Goal: Task Accomplishment & Management: Complete application form

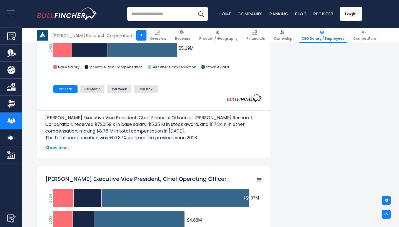
scroll to position [345, 0]
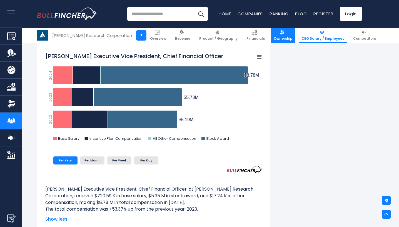
click at [271, 34] on link "Ownership" at bounding box center [283, 35] width 24 height 15
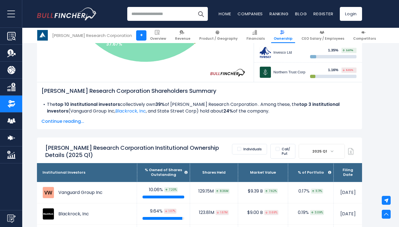
scroll to position [252, 0]
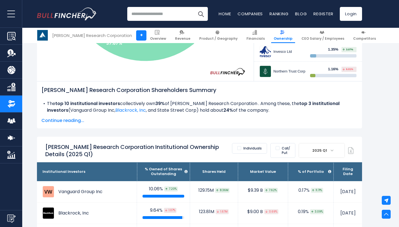
click at [274, 148] on label "Call/ Put" at bounding box center [282, 150] width 25 height 15
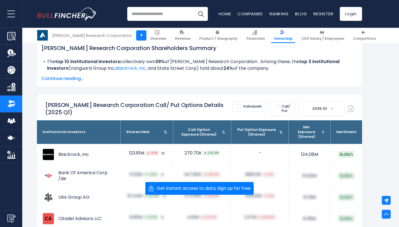
scroll to position [294, 0]
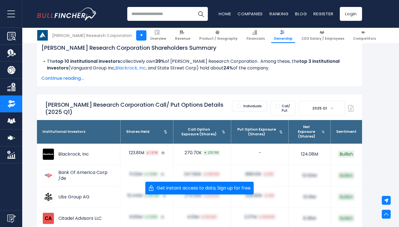
click at [272, 104] on label "Call/ Put" at bounding box center [282, 108] width 25 height 15
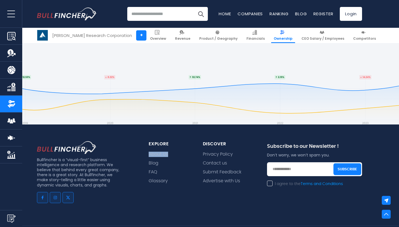
scroll to position [5075, 0]
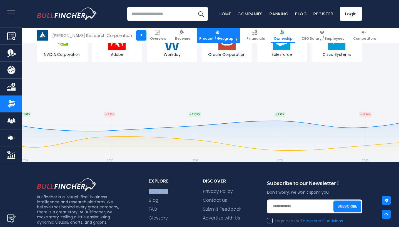
click at [214, 39] on span "Product / Geography" at bounding box center [218, 38] width 38 height 4
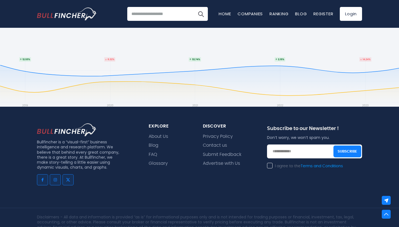
scroll to position [358, 0]
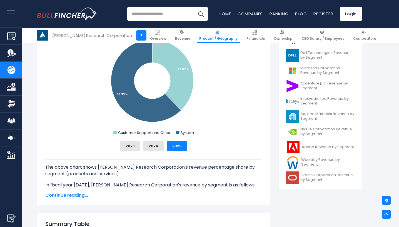
scroll to position [158, 0]
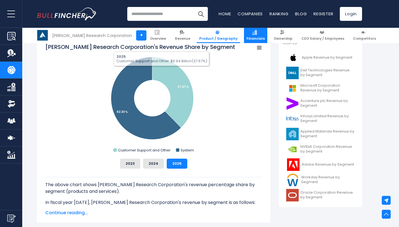
click at [244, 35] on link "Financials" at bounding box center [255, 35] width 23 height 15
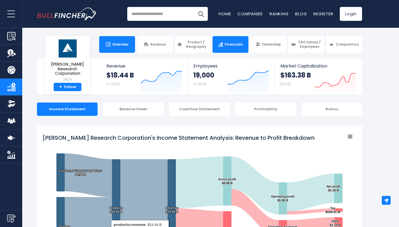
click at [121, 45] on span "Overview" at bounding box center [120, 44] width 16 height 4
click at [116, 42] on span "Overview" at bounding box center [120, 44] width 16 height 4
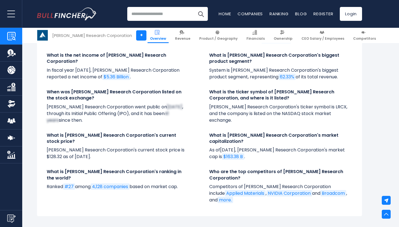
scroll to position [2009, 0]
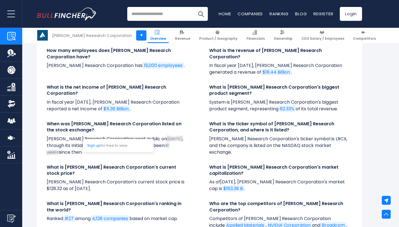
click at [167, 136] on span "May 4, 1984" at bounding box center [174, 139] width 15 height 6
click at [98, 143] on link "Sign up" at bounding box center [93, 145] width 13 height 5
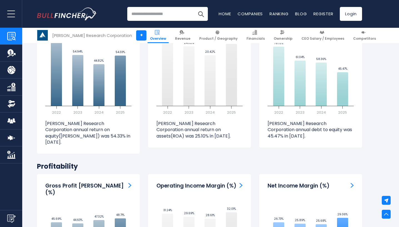
scroll to position [1191, 0]
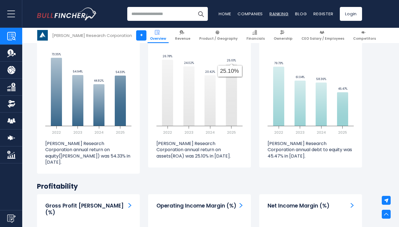
click at [274, 13] on link "Ranking" at bounding box center [278, 14] width 19 height 6
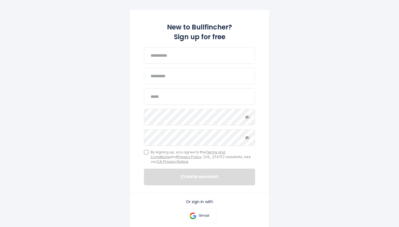
scroll to position [71, 0]
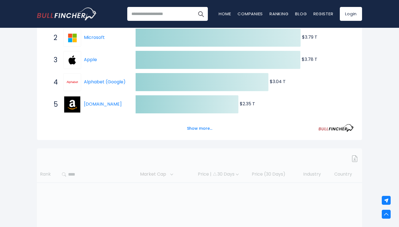
scroll to position [124, 0]
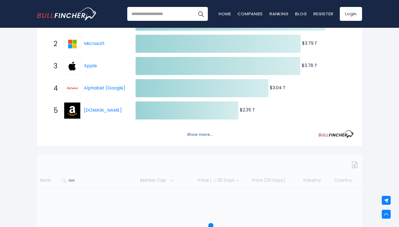
click at [201, 136] on button "Show more..." at bounding box center [200, 134] width 32 height 9
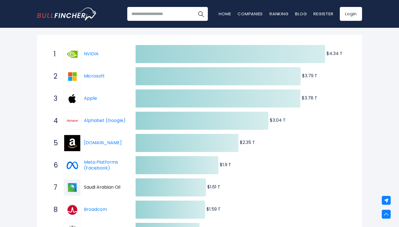
scroll to position [0, 0]
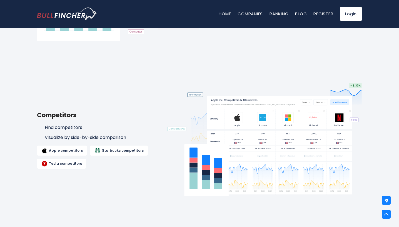
scroll to position [583, 0]
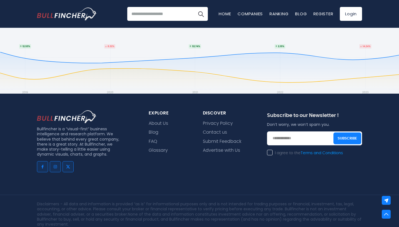
click at [69, 19] on img "Go to homepage" at bounding box center [67, 13] width 60 height 13
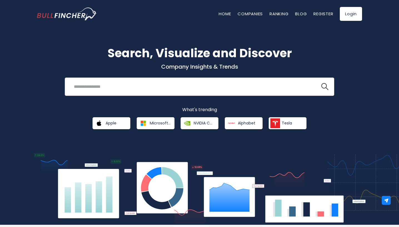
click at [139, 88] on input "search" at bounding box center [193, 86] width 244 height 10
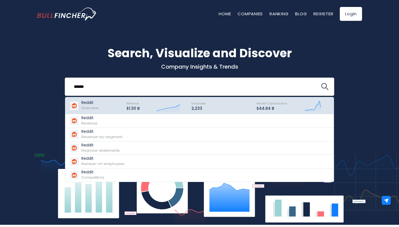
type input "******"
click at [104, 105] on div "Reddit Overview" at bounding box center [95, 106] width 52 height 14
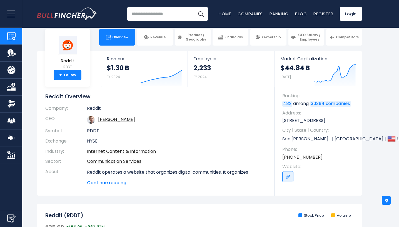
scroll to position [7, 0]
click at [114, 121] on link "Steven Ladd Huffman" at bounding box center [116, 119] width 37 height 6
click at [140, 17] on input "search" at bounding box center [167, 14] width 81 height 14
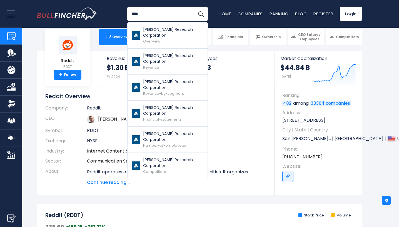
type input "****"
click at [155, 30] on p "Lam Research Corporation" at bounding box center [173, 33] width 60 height 12
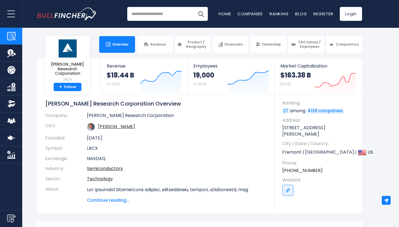
click at [171, 14] on input "search" at bounding box center [167, 14] width 81 height 14
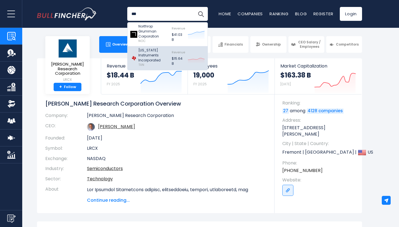
type input "***"
click at [159, 49] on p "[US_STATE] Instruments Incorporated" at bounding box center [153, 55] width 31 height 15
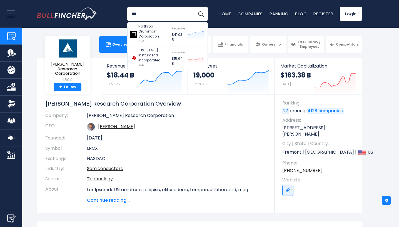
click at [225, 102] on h1 "[PERSON_NAME] Research Corporation Overview" at bounding box center [155, 103] width 221 height 7
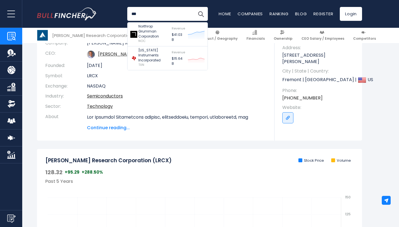
scroll to position [73, 0]
click at [371, 109] on section "[PERSON_NAME] Research Corporation LRCX + Follow Revenue $18.44 B FY 2025 Creat…" at bounding box center [199, 63] width 399 height 155
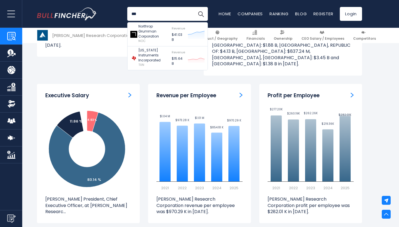
scroll to position [651, 0]
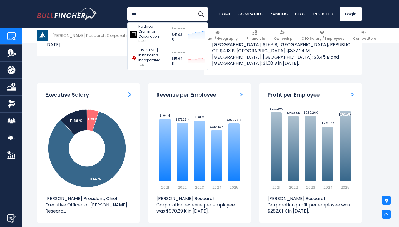
drag, startPoint x: 162, startPoint y: 17, endPoint x: 122, endPoint y: 17, distance: 39.2
click at [122, 17] on div "*** Northrop Grumman Corporation NOC Revenue $41.03 B Created with Highcharts 1…" at bounding box center [199, 14] width 325 height 28
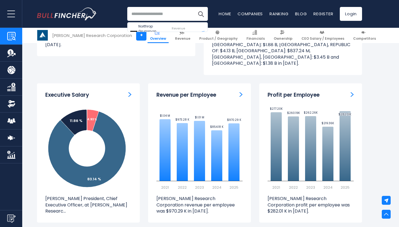
click at [116, 18] on div "Northrop Grumman Corporation NOC Revenue $41.03 B Created with Highcharts 12.1.…" at bounding box center [199, 14] width 325 height 28
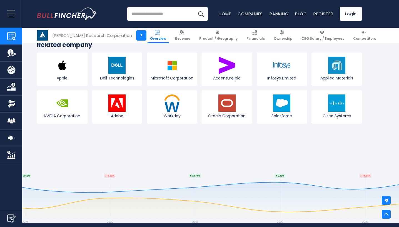
scroll to position [2235, 0]
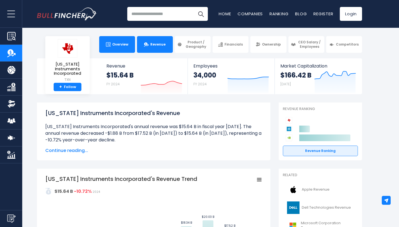
click at [115, 42] on span "Overview" at bounding box center [120, 44] width 16 height 4
click at [151, 14] on input "search" at bounding box center [167, 14] width 81 height 14
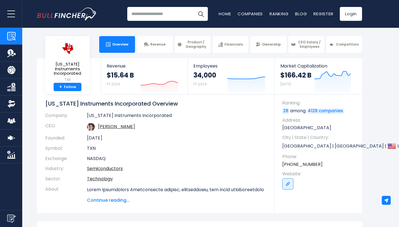
click at [151, 14] on input "search" at bounding box center [167, 14] width 81 height 14
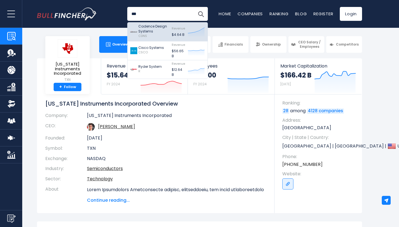
type input "***"
click at [144, 27] on p "Cadence Design Systems" at bounding box center [153, 29] width 31 height 10
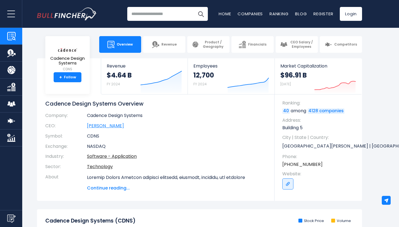
click at [112, 126] on link "Anirudh Devgan" at bounding box center [105, 125] width 37 height 6
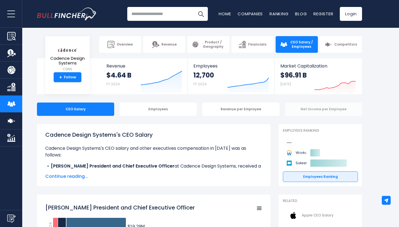
click at [318, 114] on div "Net Income per Employee" at bounding box center [323, 108] width 77 height 13
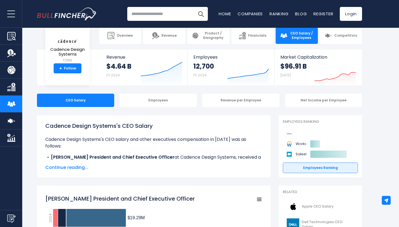
scroll to position [11, 0]
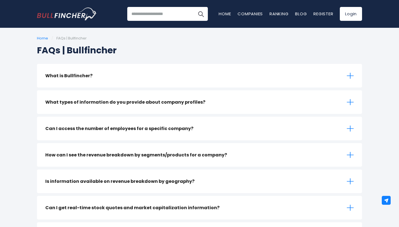
click at [217, 79] on div "What is Bullfincher?" at bounding box center [199, 76] width 325 height 24
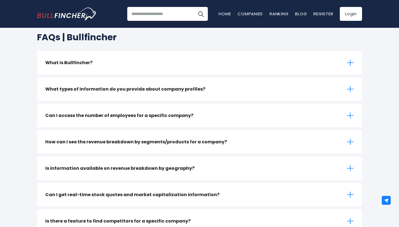
scroll to position [14, 0]
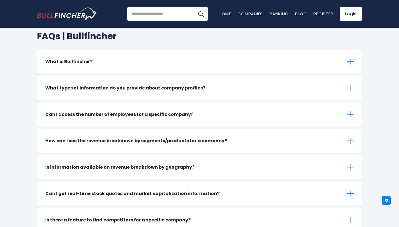
click at [353, 91] on icon at bounding box center [350, 87] width 7 height 7
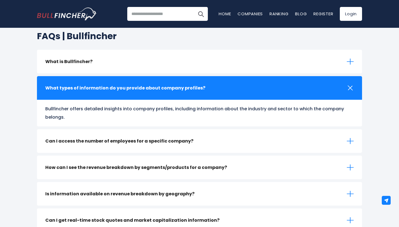
click at [352, 90] on icon at bounding box center [350, 88] width 10 height 10
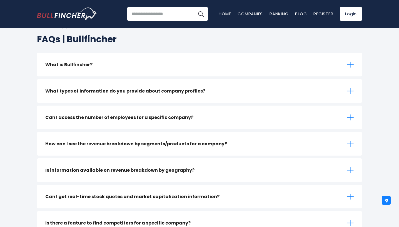
scroll to position [0, 0]
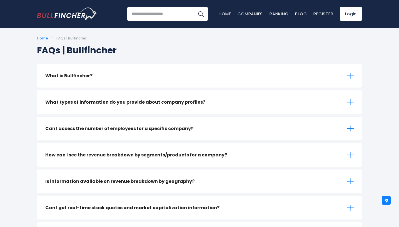
click at [351, 76] on icon at bounding box center [350, 76] width 7 height 1
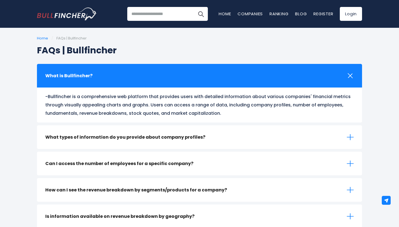
click at [351, 76] on icon at bounding box center [350, 76] width 10 height 10
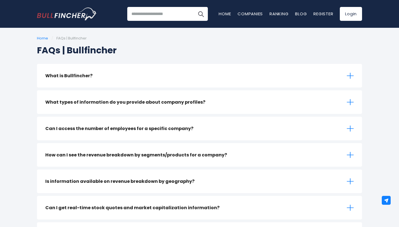
click at [351, 102] on icon at bounding box center [350, 102] width 7 height 1
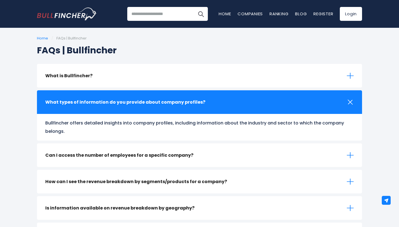
click at [351, 102] on icon at bounding box center [350, 102] width 10 height 10
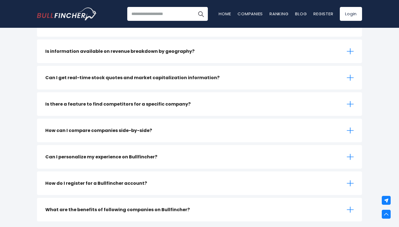
scroll to position [133, 0]
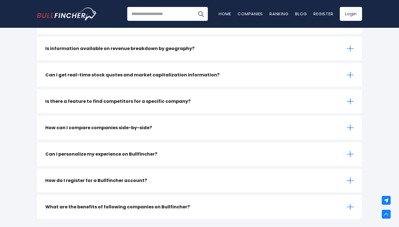
click at [350, 74] on icon at bounding box center [350, 74] width 7 height 7
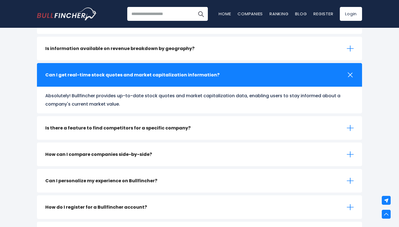
click at [350, 74] on icon at bounding box center [350, 74] width 5 height 5
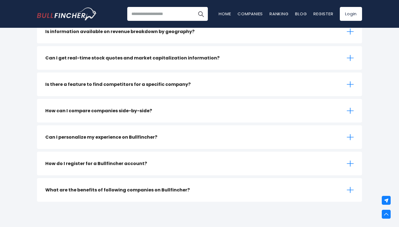
scroll to position [157, 0]
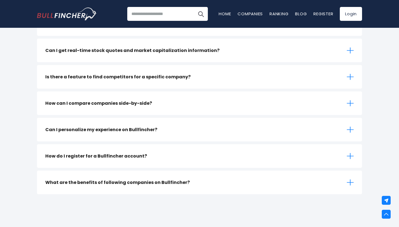
click at [348, 129] on icon at bounding box center [350, 129] width 7 height 7
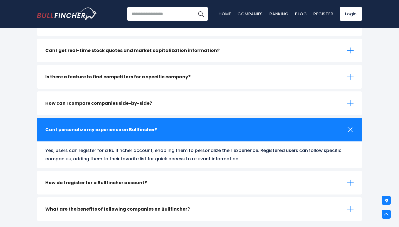
click at [348, 129] on icon at bounding box center [350, 130] width 10 height 10
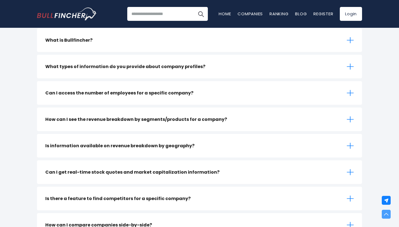
scroll to position [0, 0]
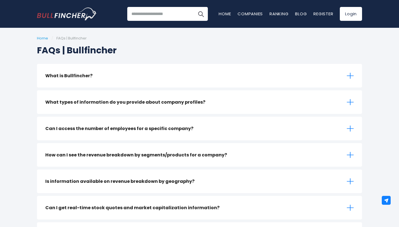
click at [39, 38] on link "Home" at bounding box center [42, 38] width 11 height 5
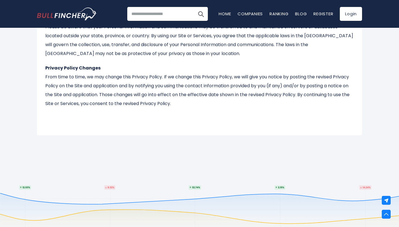
scroll to position [1229, 0]
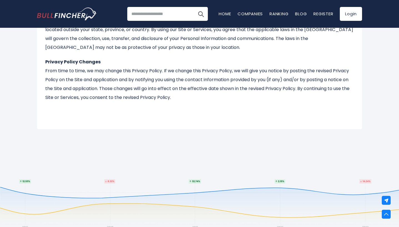
click at [159, 21] on div "Recent searches Reddit Trending searches Home Blog" at bounding box center [199, 14] width 325 height 28
click at [160, 17] on input "search" at bounding box center [167, 14] width 81 height 14
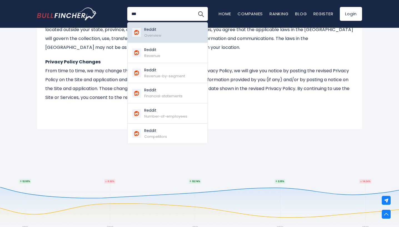
type input "***"
click at [145, 33] on span "Overview" at bounding box center [152, 35] width 17 height 5
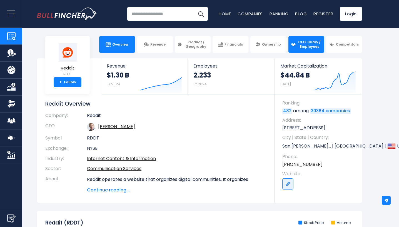
click at [300, 42] on span "CEO Salary / Employees" at bounding box center [309, 44] width 24 height 9
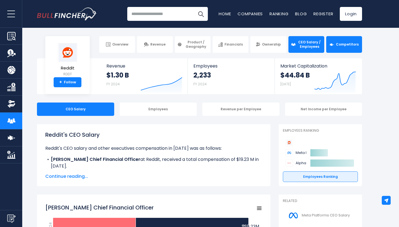
click at [329, 45] on link "Competitors" at bounding box center [344, 44] width 36 height 17
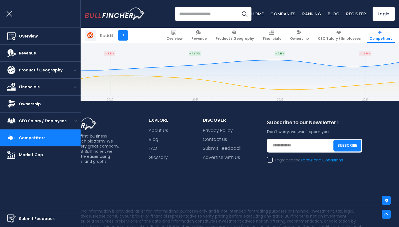
scroll to position [3272, 0]
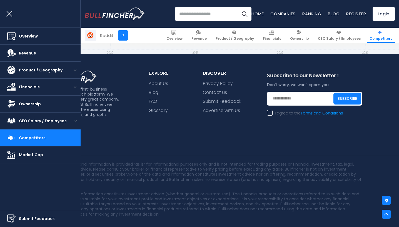
click at [194, 131] on div "Bullfincher is a “visual-first” business intelligence and research platform. We…" at bounding box center [199, 147] width 399 height 187
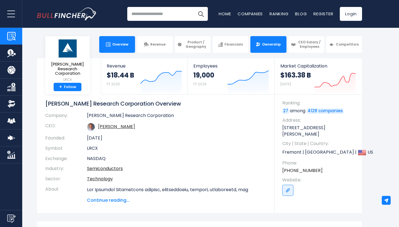
click at [265, 42] on span "Ownership" at bounding box center [271, 44] width 19 height 4
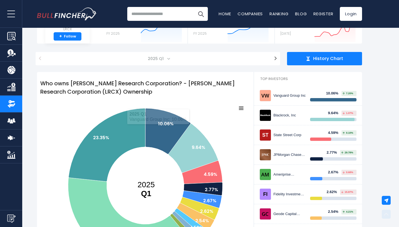
scroll to position [29, 0]
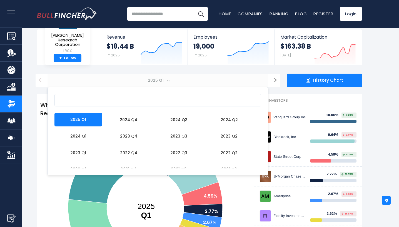
click at [151, 79] on span "2025 Q1" at bounding box center [156, 80] width 21 height 8
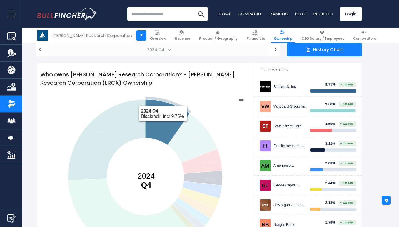
scroll to position [41, 0]
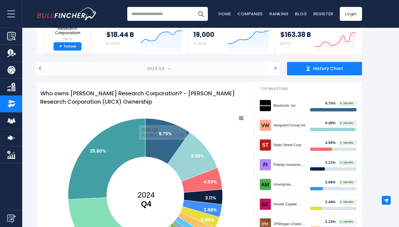
click at [160, 70] on span "2024 Q4" at bounding box center [156, 69] width 23 height 8
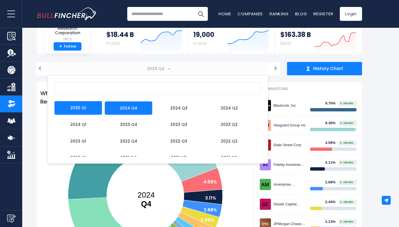
select select "*******"
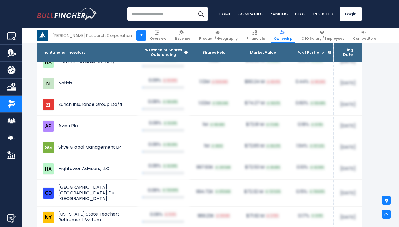
scroll to position [2721, 0]
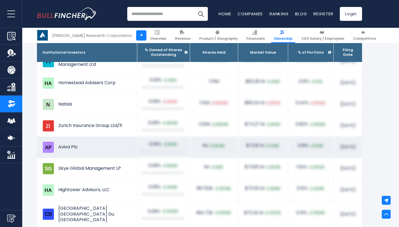
click at [157, 150] on div at bounding box center [163, 151] width 42 height 3
click at [163, 142] on span "16.59%" at bounding box center [170, 144] width 15 height 5
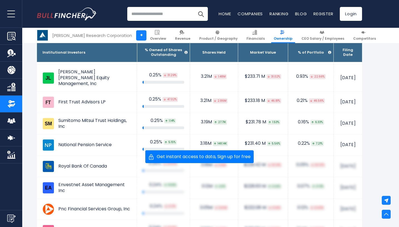
scroll to position [1385, 0]
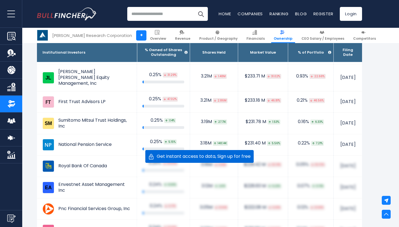
click at [170, 156] on span "Get instant access to data, Sign up for free" at bounding box center [202, 156] width 97 height 4
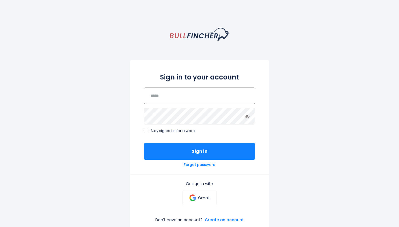
click at [170, 98] on input "email" at bounding box center [199, 95] width 111 height 16
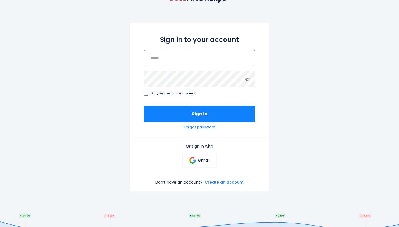
scroll to position [41, 0]
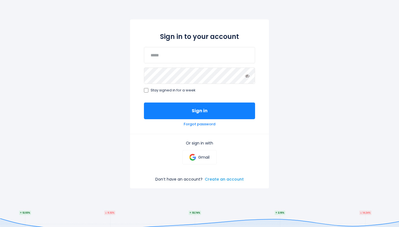
click at [216, 179] on link "Create an account" at bounding box center [224, 179] width 39 height 5
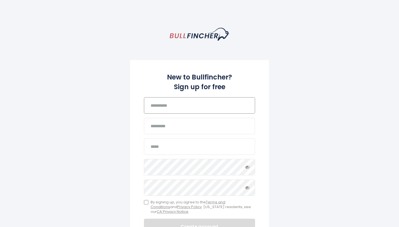
click at [174, 110] on input "text" at bounding box center [199, 105] width 111 height 16
type input "*****"
type input "*"
click at [159, 151] on input "email" at bounding box center [199, 146] width 111 height 16
type input "***"
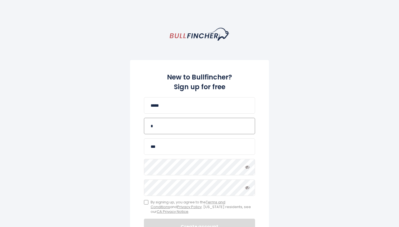
click at [163, 129] on input "*" at bounding box center [199, 126] width 111 height 16
type input "******"
click at [160, 148] on input "***" at bounding box center [199, 146] width 111 height 16
type input "**********"
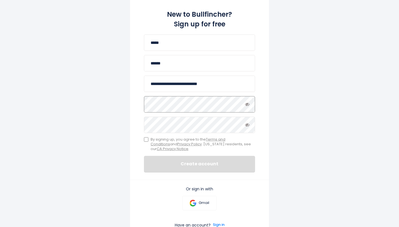
scroll to position [49, 0]
